Goal: Information Seeking & Learning: Learn about a topic

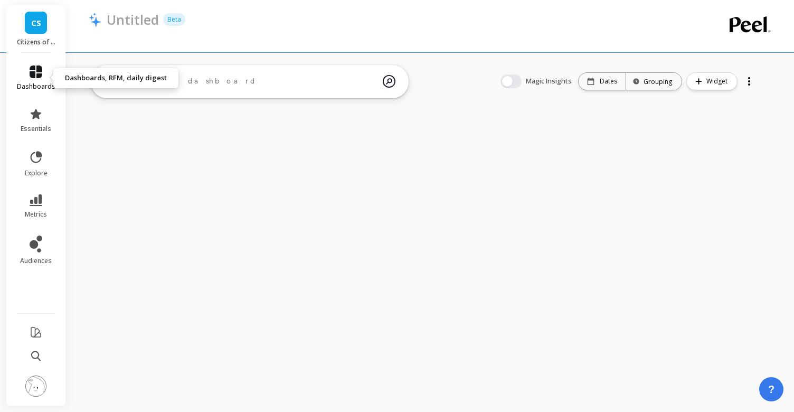
click at [41, 74] on icon at bounding box center [36, 71] width 13 height 13
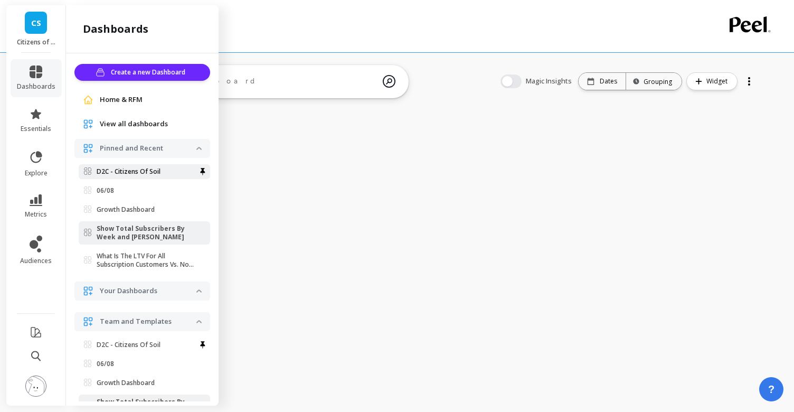
click at [129, 174] on p "D2C - Citizens Of Soil" at bounding box center [129, 171] width 64 height 8
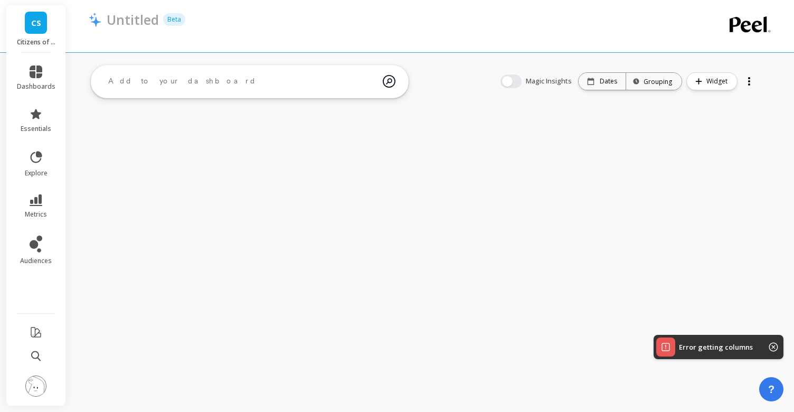
click at [441, 34] on div at bounding box center [388, 34] width 598 height 11
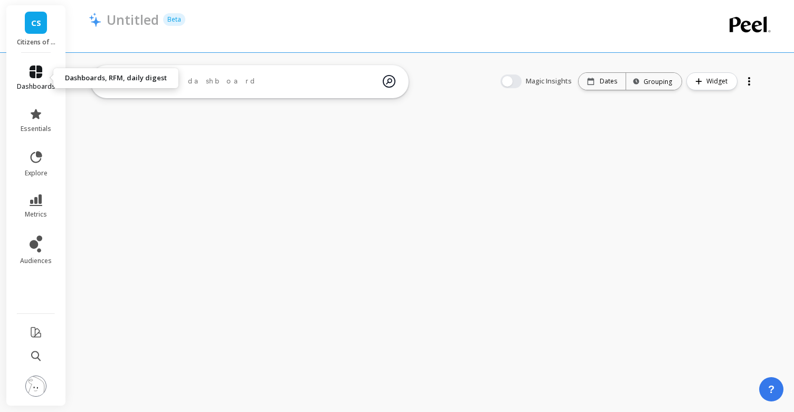
click at [44, 67] on link "dashboards" at bounding box center [36, 77] width 39 height 25
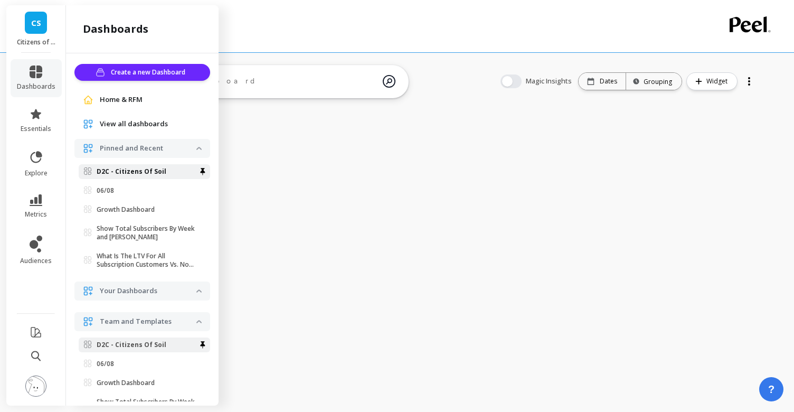
click at [133, 169] on p "D2C - Citizens Of Soil" at bounding box center [132, 171] width 70 height 8
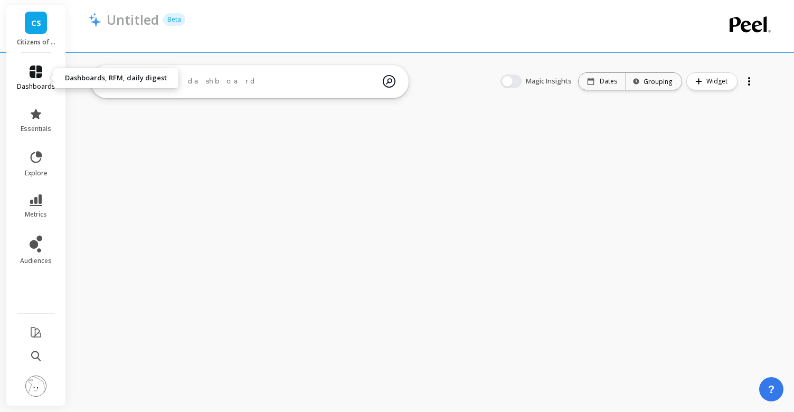
click at [37, 80] on link "dashboards" at bounding box center [36, 77] width 39 height 25
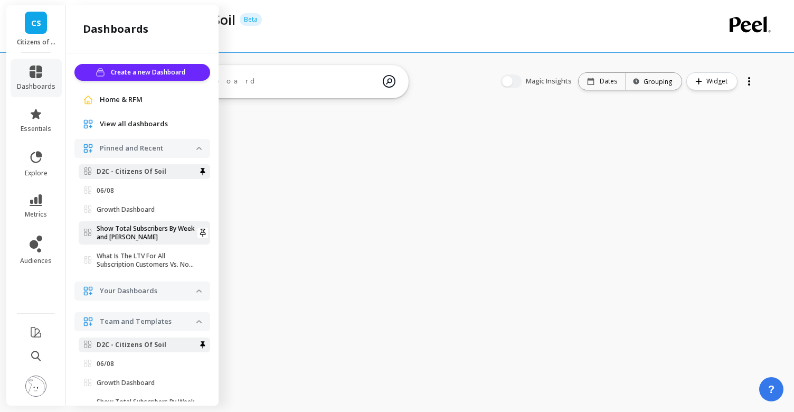
click at [142, 227] on p "Show Total Subscribers By Week and Churn" at bounding box center [147, 232] width 100 height 17
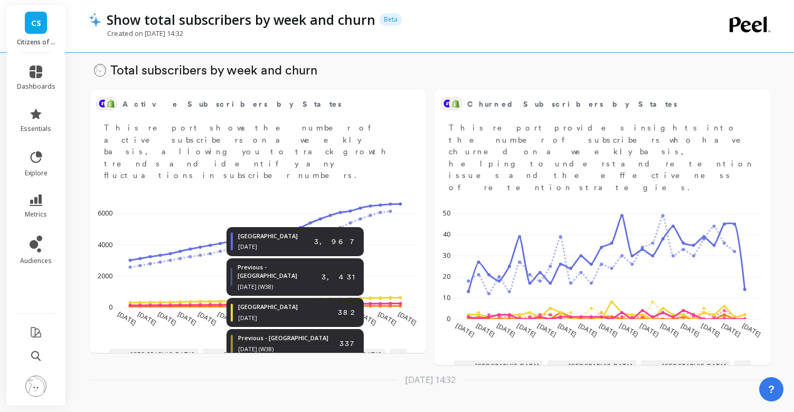
scroll to position [53, 0]
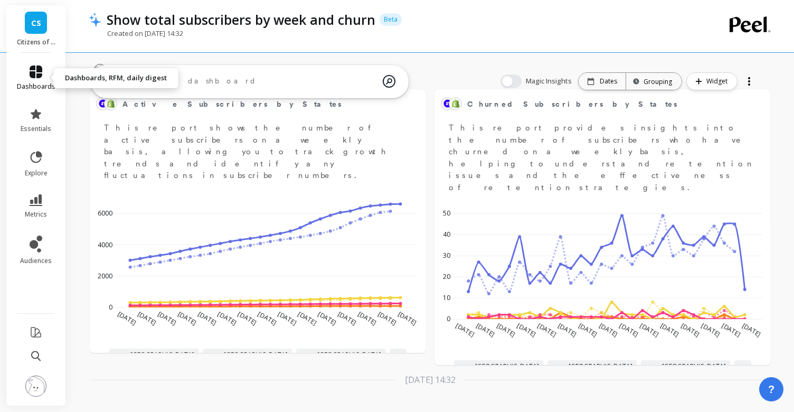
click at [39, 77] on icon at bounding box center [36, 71] width 13 height 13
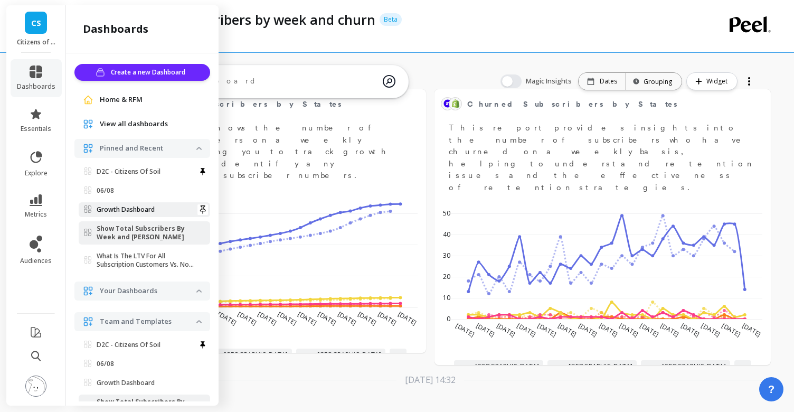
click at [142, 207] on p "Growth Dashboard" at bounding box center [126, 209] width 58 height 8
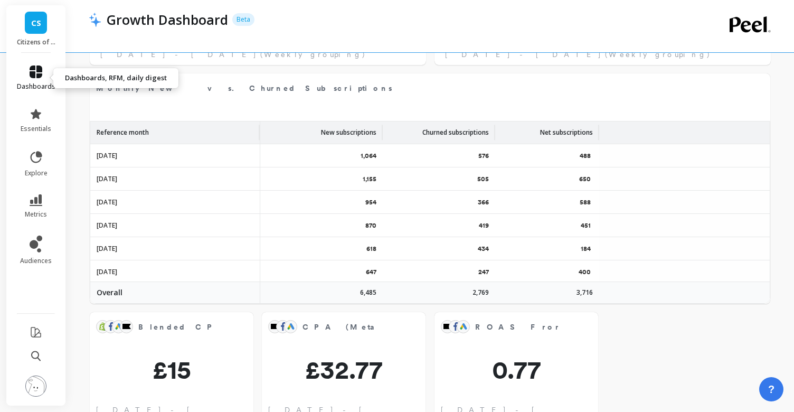
click at [34, 68] on icon at bounding box center [36, 71] width 13 height 13
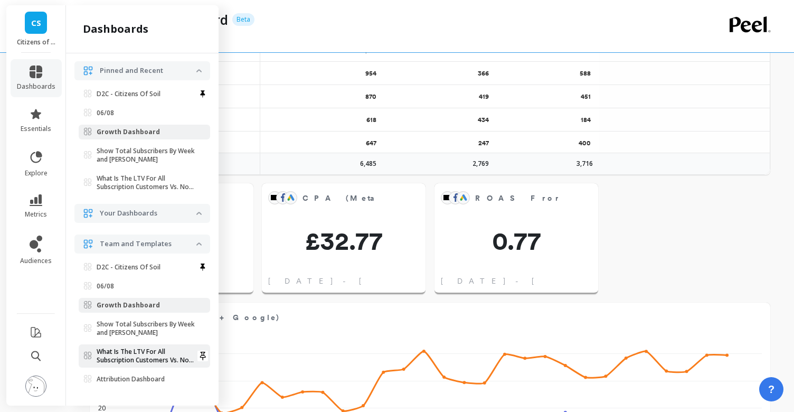
scroll to position [716, 0]
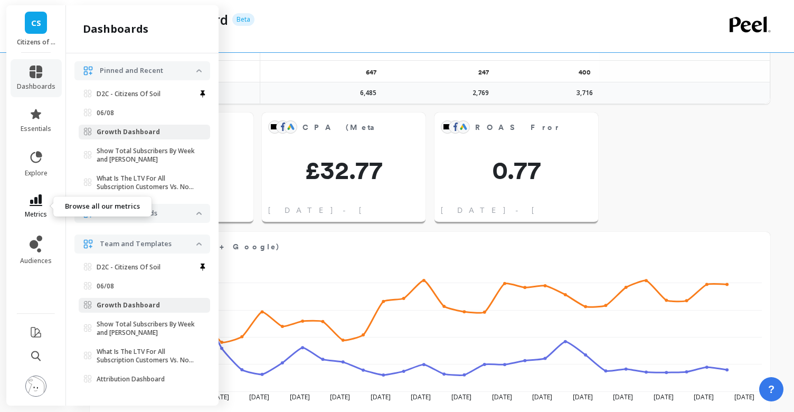
click at [37, 208] on link "metrics" at bounding box center [36, 206] width 39 height 24
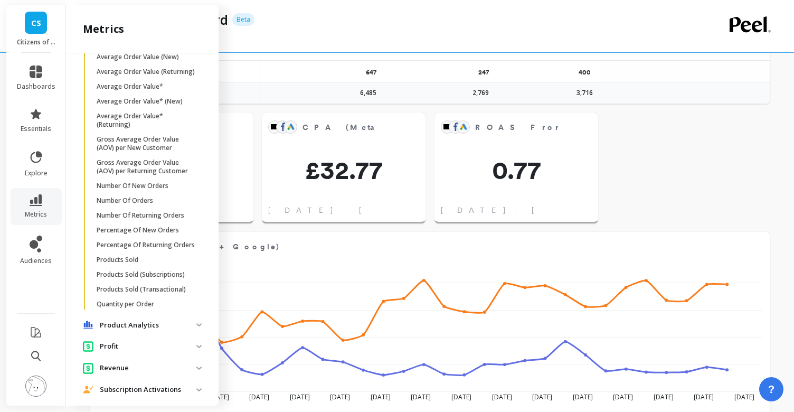
scroll to position [1033, 0]
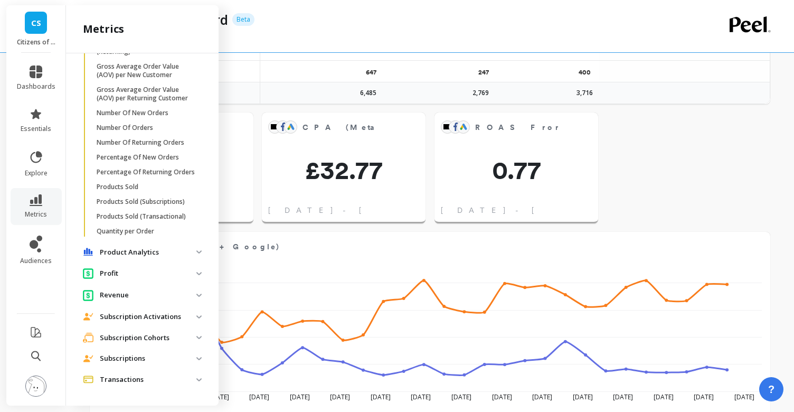
click at [139, 312] on p "Subscription Activations" at bounding box center [148, 317] width 97 height 11
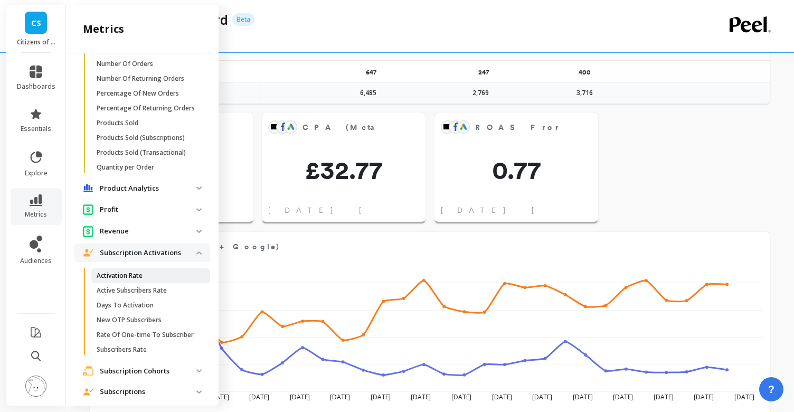
scroll to position [1105, 0]
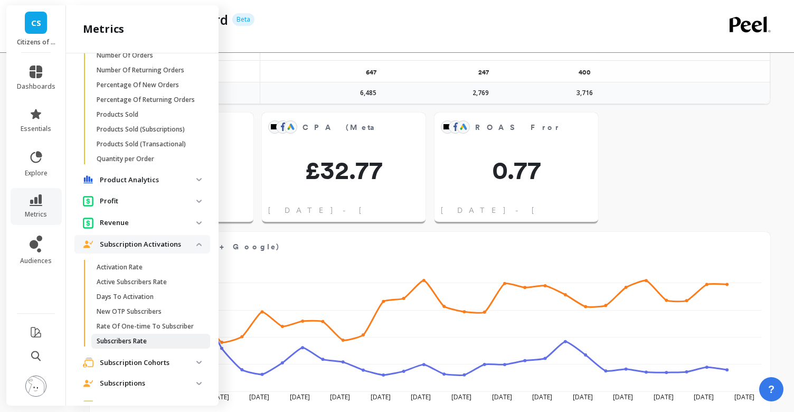
click at [133, 343] on p "Subscribers Rate" at bounding box center [122, 341] width 50 height 8
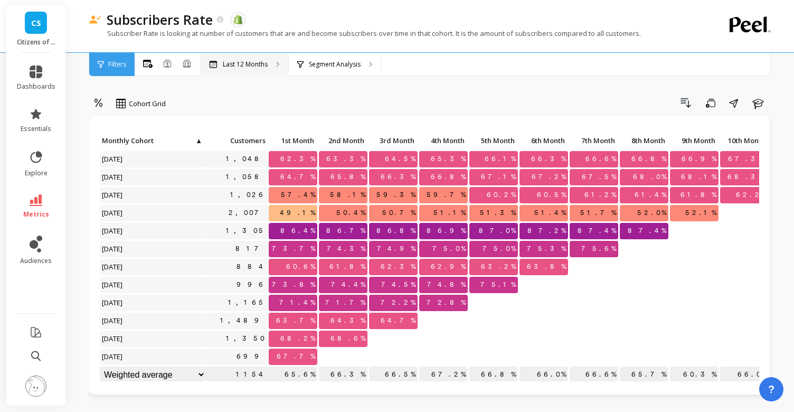
click at [250, 59] on div "Last 12 Months" at bounding box center [245, 64] width 88 height 23
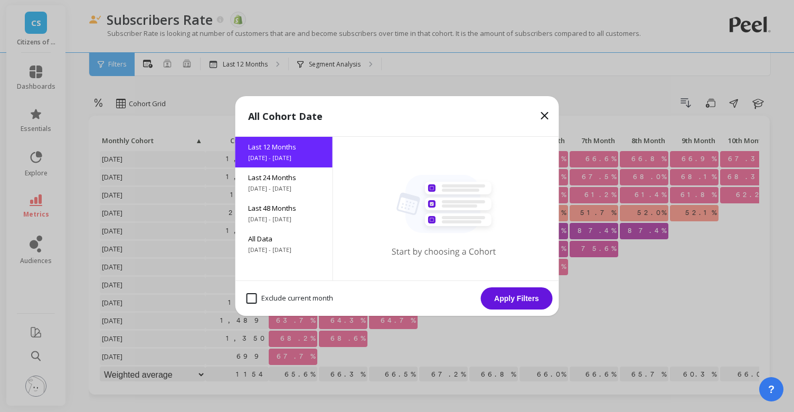
click at [546, 116] on icon at bounding box center [545, 115] width 13 height 13
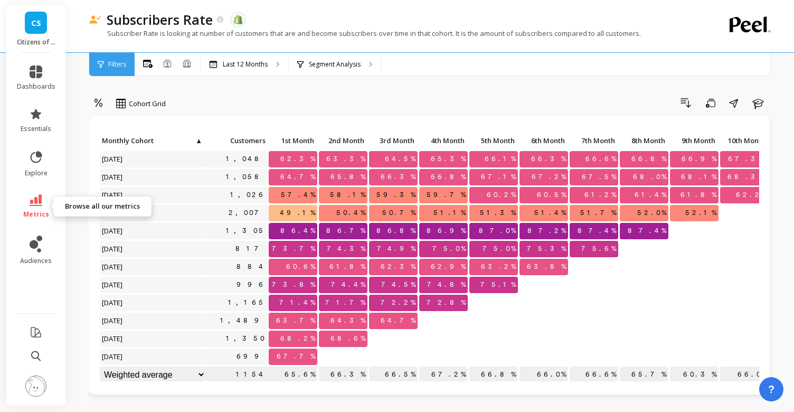
click at [45, 214] on span "metrics" at bounding box center [36, 214] width 26 height 8
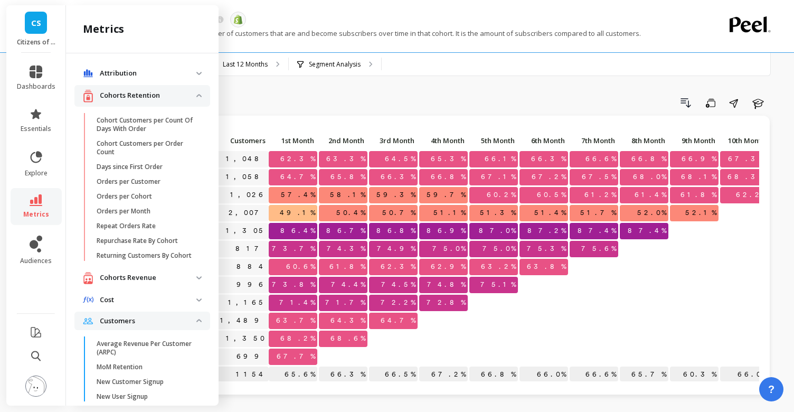
scroll to position [1105, 0]
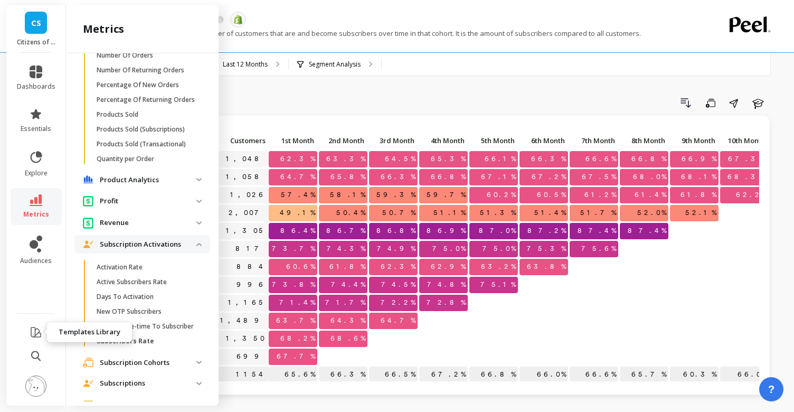
click at [37, 330] on icon at bounding box center [36, 332] width 13 height 13
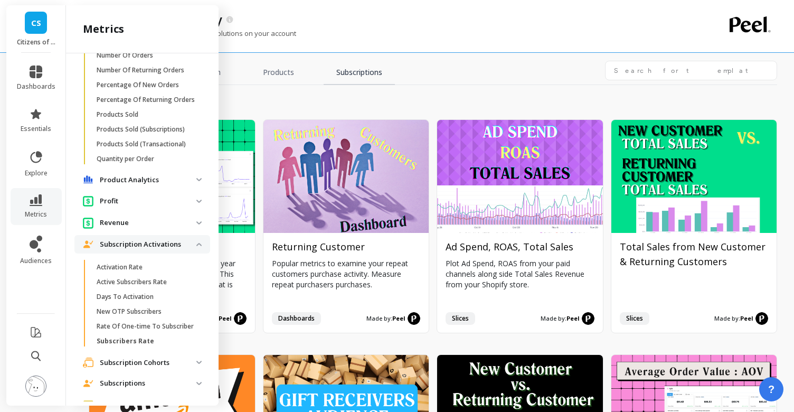
click at [355, 76] on link "Subscriptions" at bounding box center [359, 73] width 71 height 24
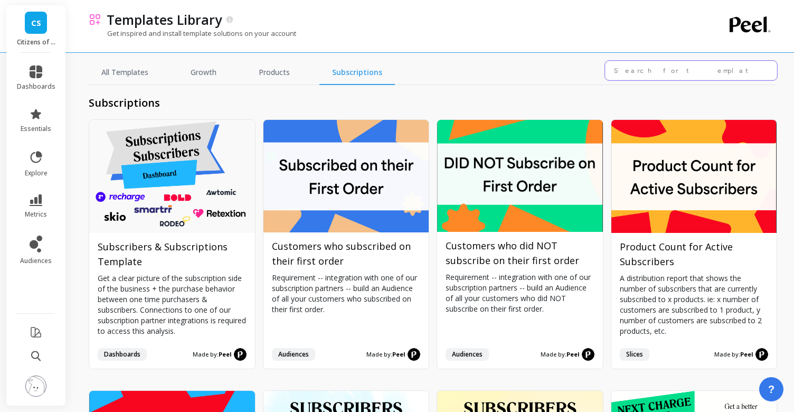
click at [676, 70] on input "text" at bounding box center [691, 71] width 172 height 20
type input "s"
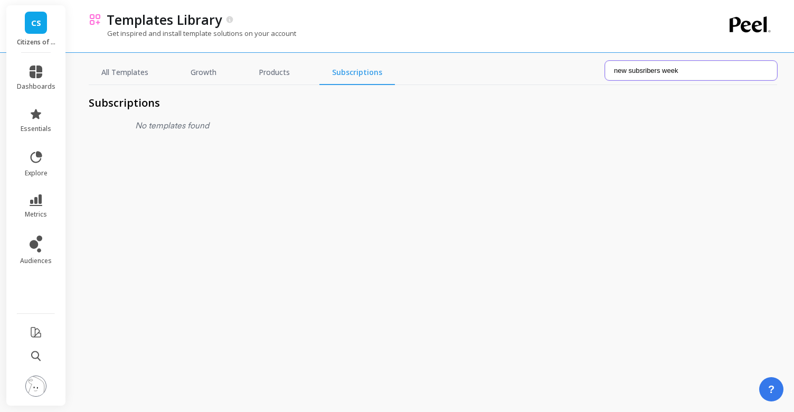
click at [642, 70] on input "new subsribers week" at bounding box center [691, 71] width 172 height 20
type input "new subscribers week"
click at [693, 72] on input "new subscribers week" at bounding box center [691, 71] width 172 height 20
click at [37, 362] on button at bounding box center [36, 356] width 10 height 23
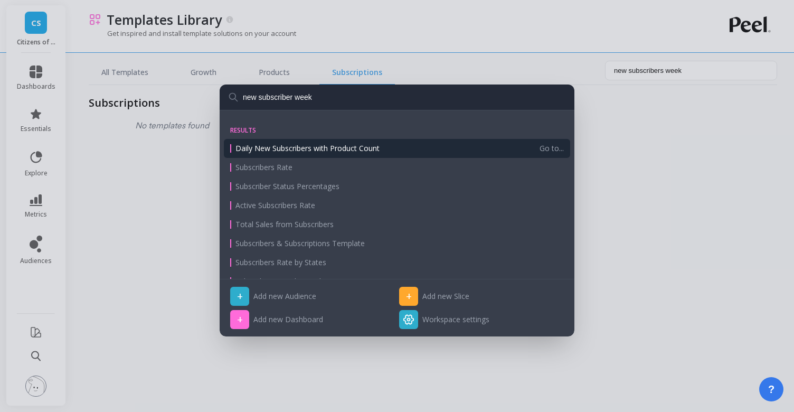
type input "new subscriber week"
click at [289, 150] on span "Daily New Subscribers with Product Count" at bounding box center [308, 148] width 144 height 11
